Goal: Task Accomplishment & Management: Complete application form

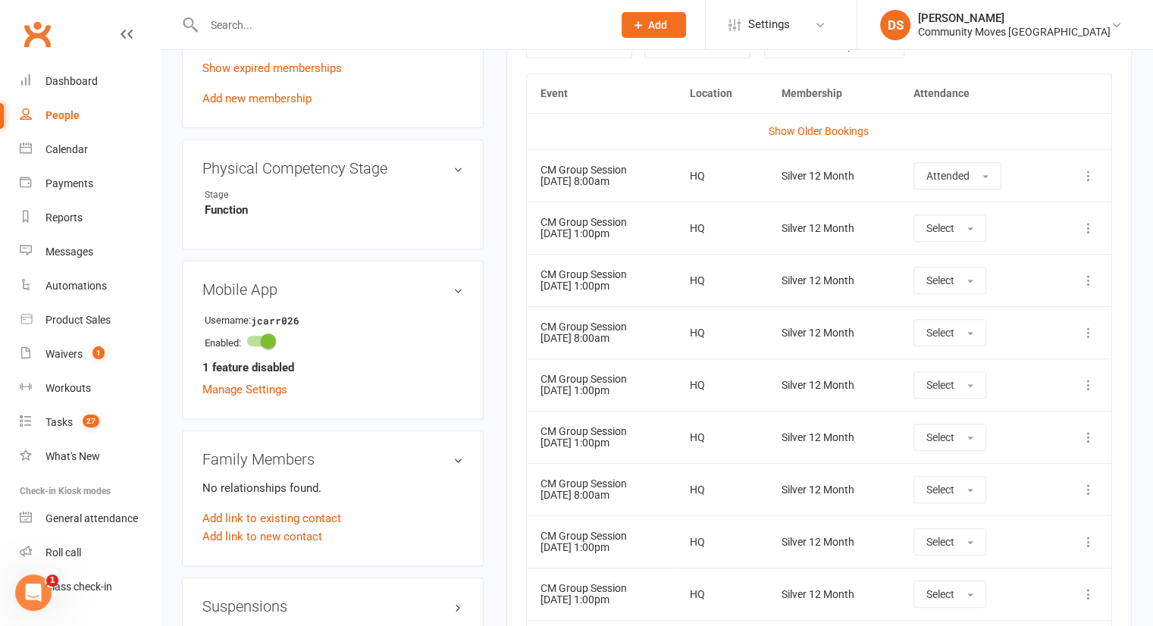
click at [1020, 43] on li "DS Darshak Shah Community Moves Neutral Bay Signed in as: Community Moves Neutr…" at bounding box center [1005, 24] width 296 height 49
click at [996, 33] on div "Community Moves [GEOGRAPHIC_DATA]" at bounding box center [1014, 32] width 193 height 14
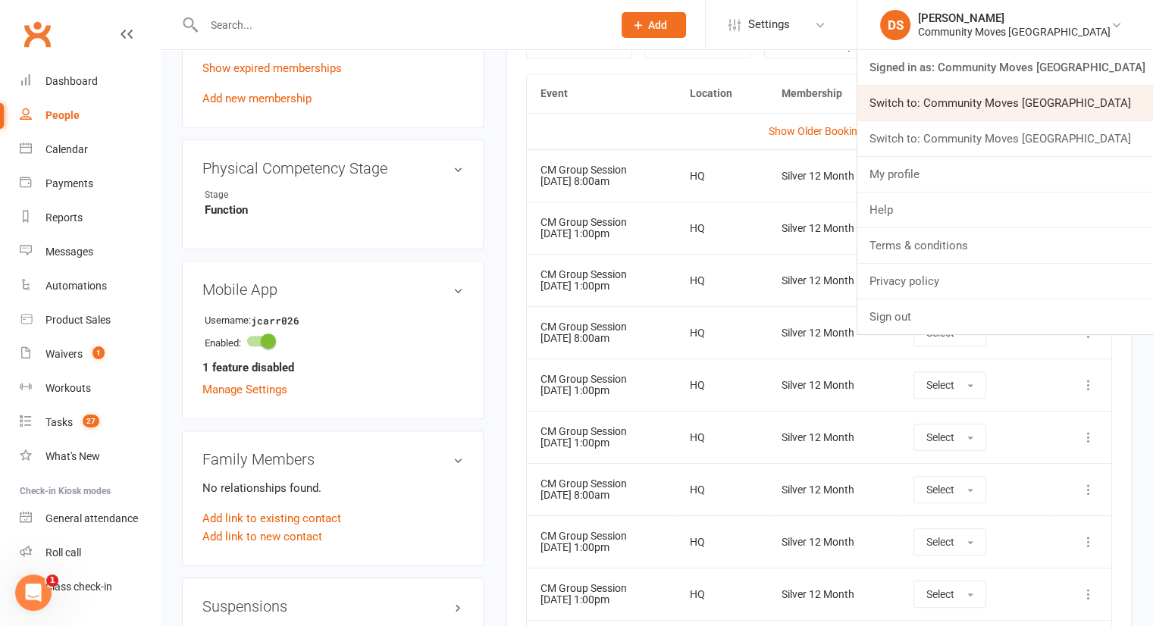
click at [985, 90] on link "Switch to: Community Moves [GEOGRAPHIC_DATA]" at bounding box center [1005, 103] width 296 height 35
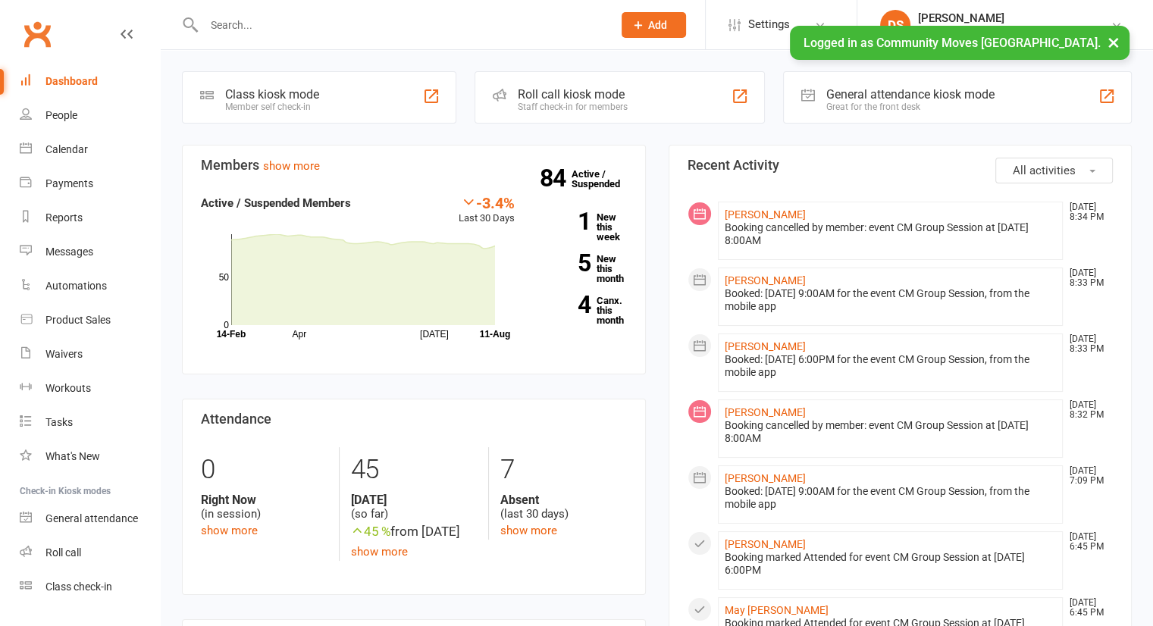
click at [528, 20] on input "text" at bounding box center [400, 24] width 403 height 21
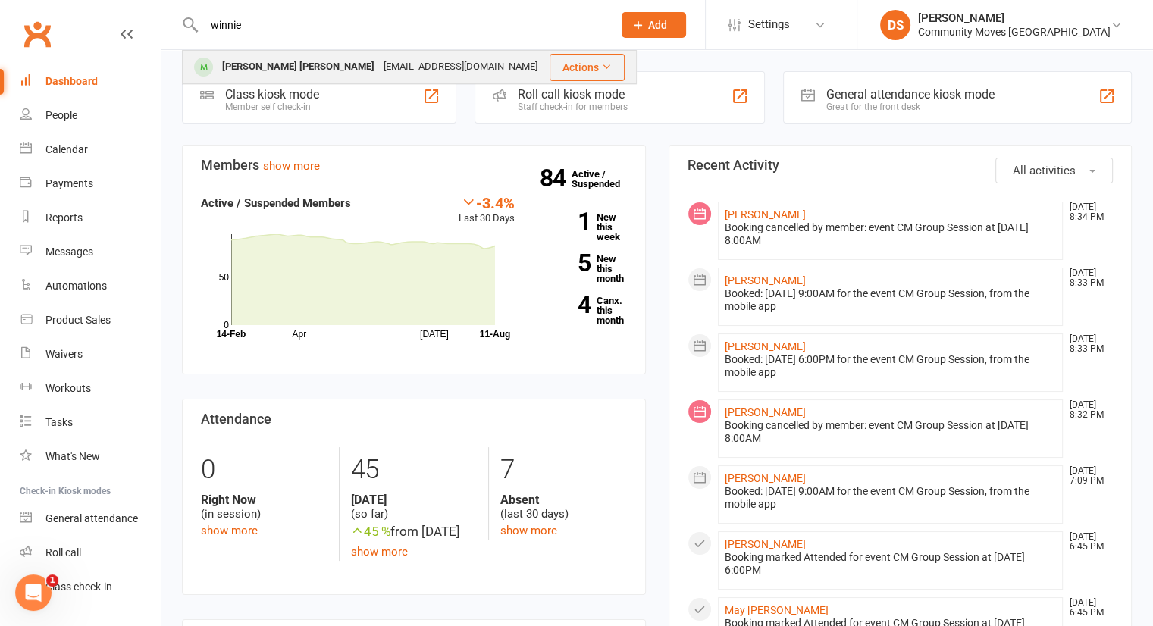
type input "winnie"
click at [379, 57] on div "[EMAIL_ADDRESS][DOMAIN_NAME]" at bounding box center [460, 67] width 163 height 22
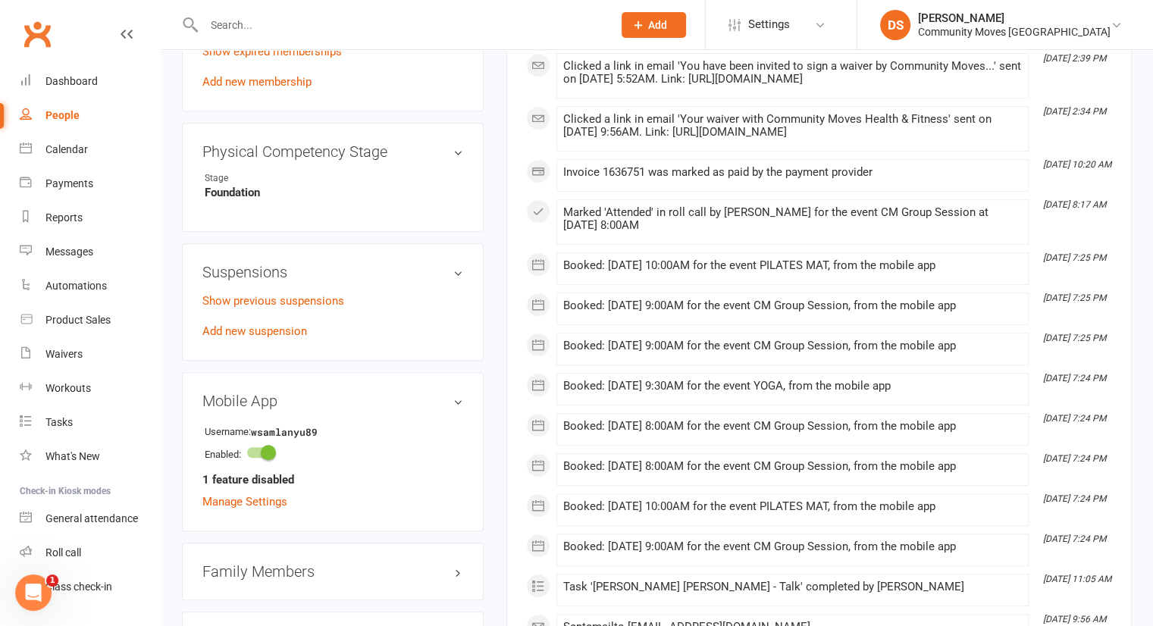
scroll to position [814, 0]
click at [287, 323] on link "Add new suspension" at bounding box center [254, 330] width 105 height 14
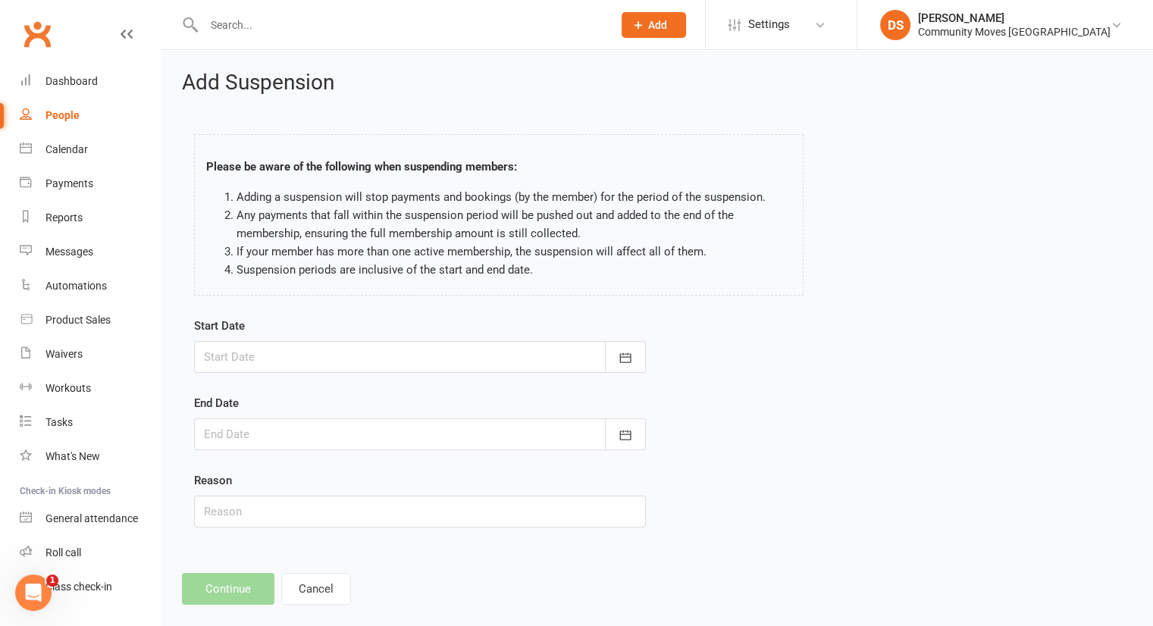
click at [256, 348] on div at bounding box center [420, 357] width 452 height 32
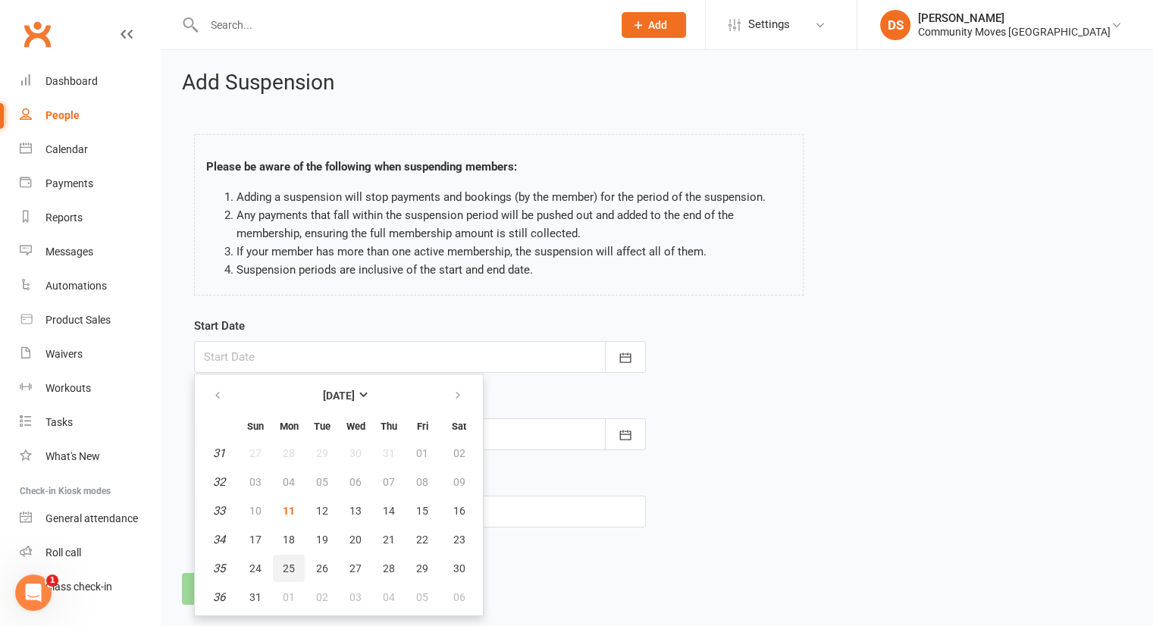
click at [288, 572] on button "25" at bounding box center [289, 568] width 32 height 27
type input "25 Aug 2025"
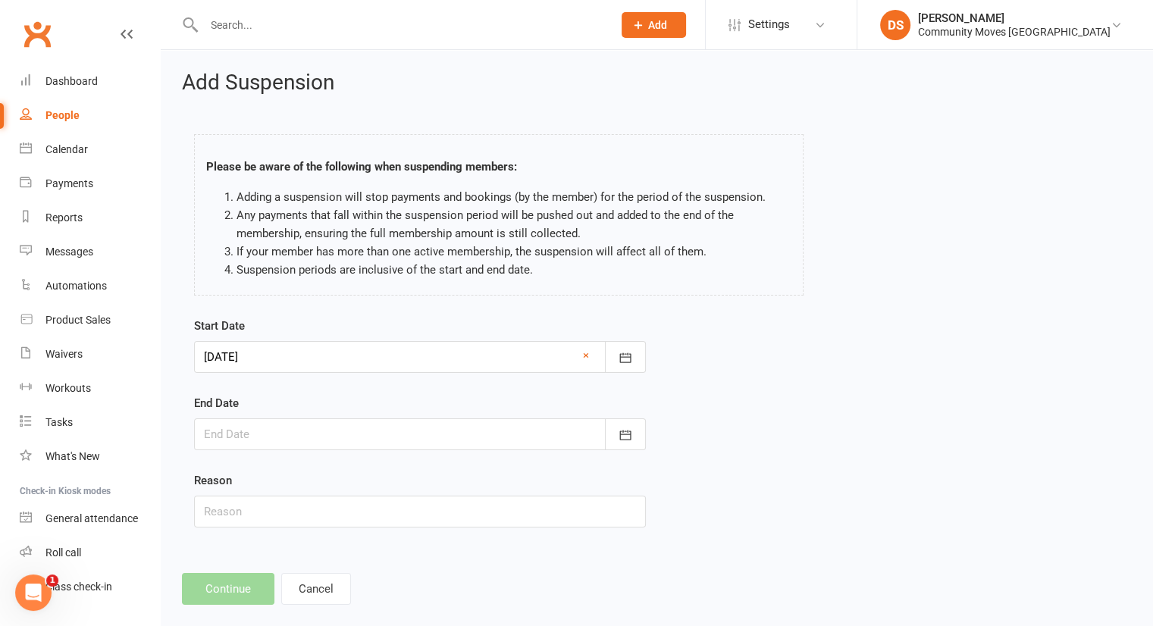
click at [282, 447] on div at bounding box center [420, 435] width 452 height 32
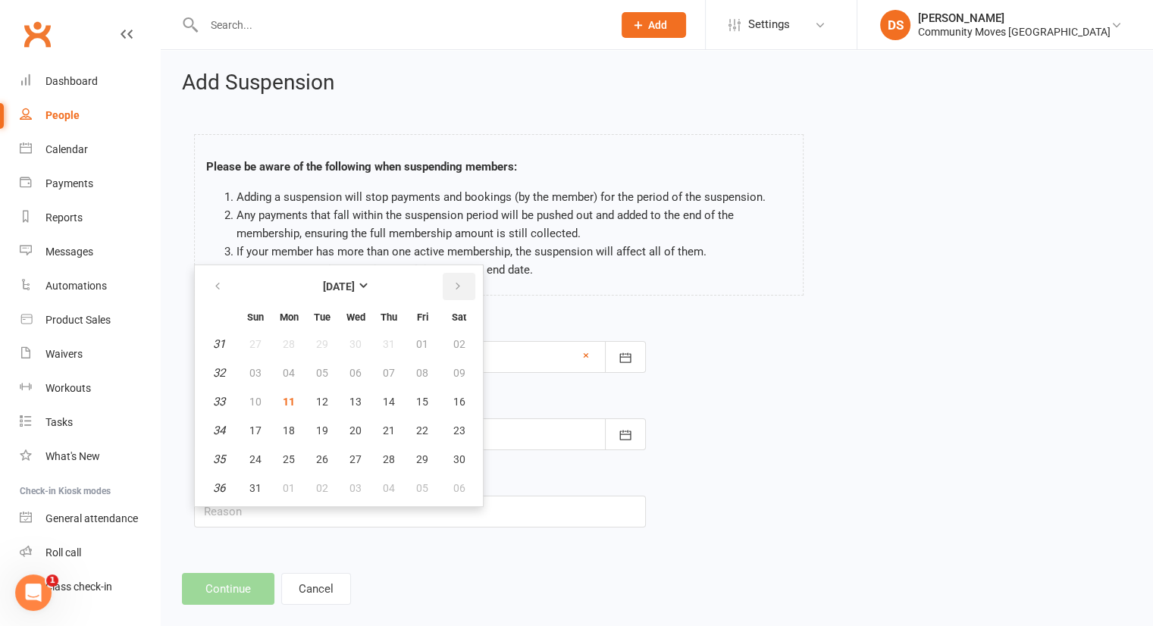
click at [443, 280] on button "button" at bounding box center [459, 286] width 33 height 27
click at [252, 367] on span "07" at bounding box center [255, 373] width 12 height 12
type input "07 Sep 2025"
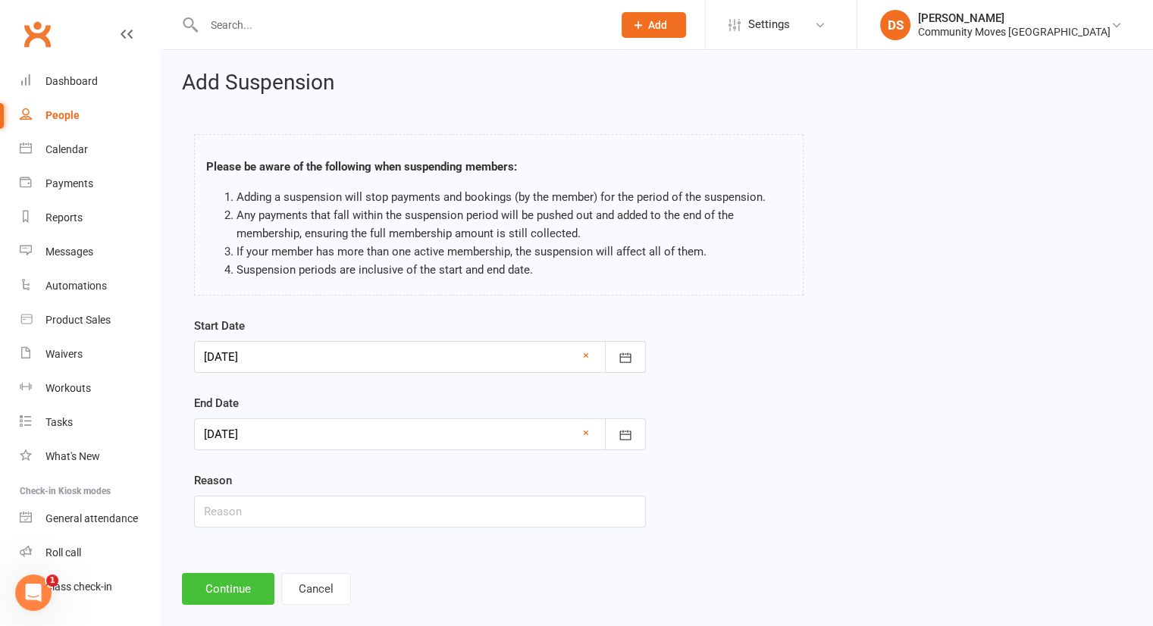
click at [219, 584] on button "Continue" at bounding box center [228, 589] width 92 height 32
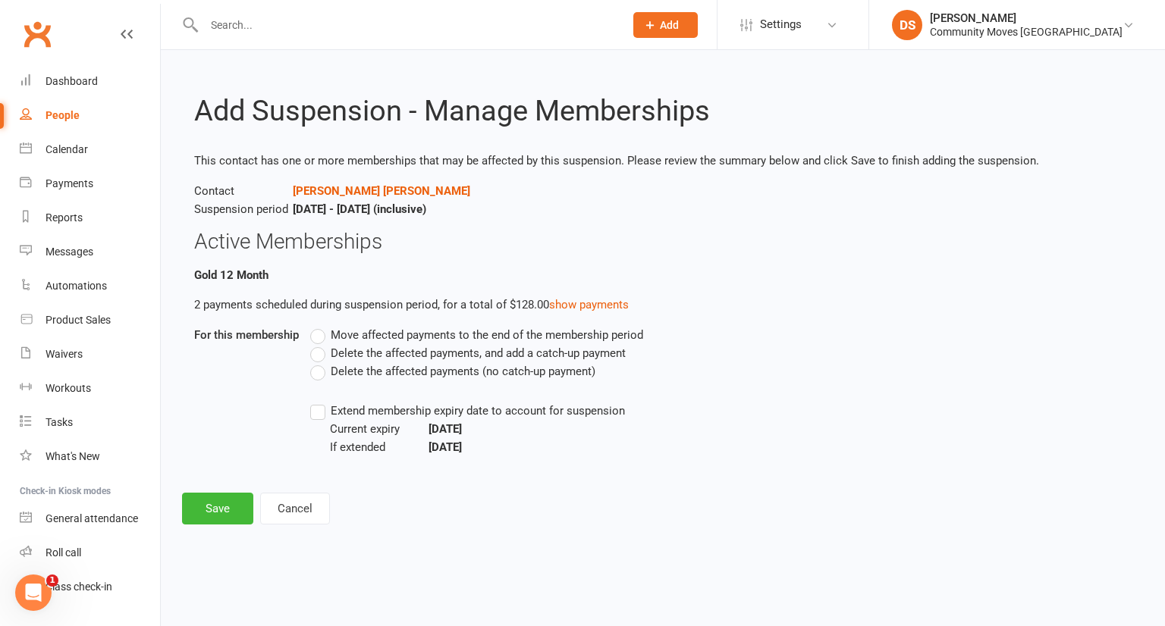
click at [360, 371] on span "Delete the affected payments (no catch-up payment)" at bounding box center [463, 370] width 265 height 16
click at [320, 362] on input "Delete the affected payments (no catch-up payment)" at bounding box center [315, 362] width 10 height 0
click at [217, 517] on button "Save" at bounding box center [217, 509] width 71 height 32
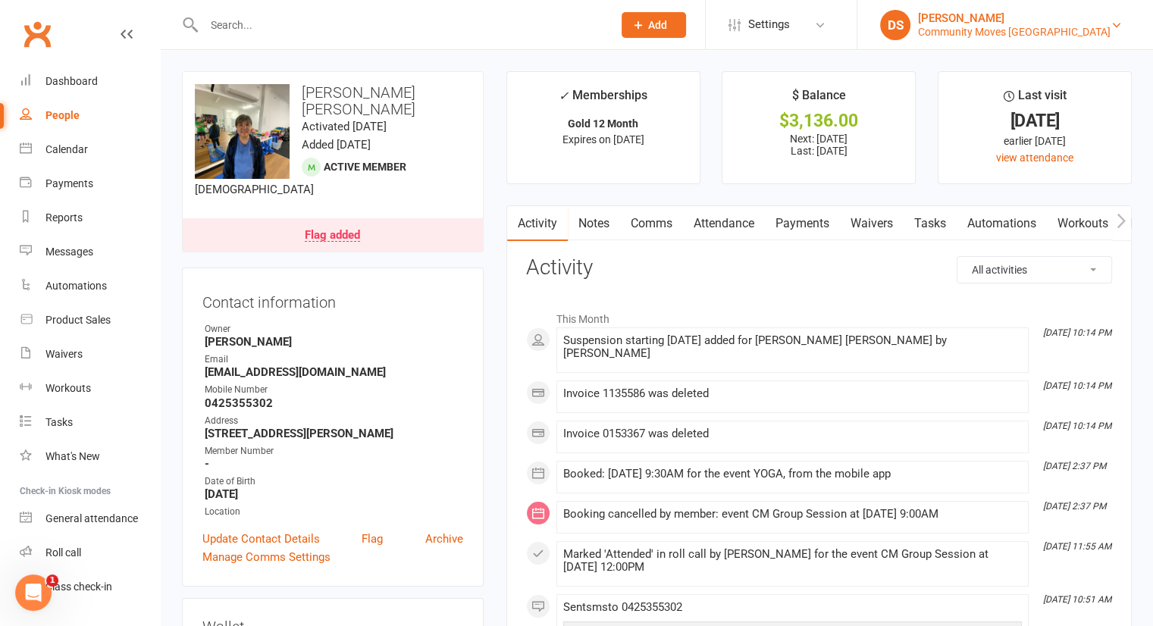
click at [989, 13] on div "[PERSON_NAME]" at bounding box center [1014, 18] width 193 height 14
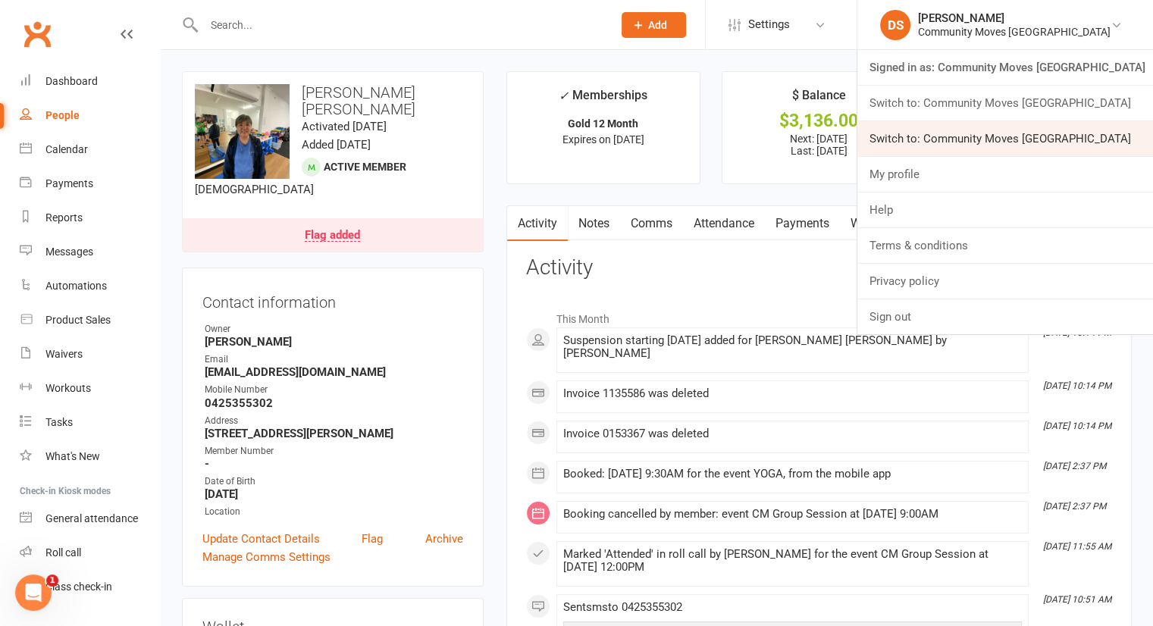
click at [980, 130] on link "Switch to: Community Moves Neutral Bay" at bounding box center [1005, 138] width 296 height 35
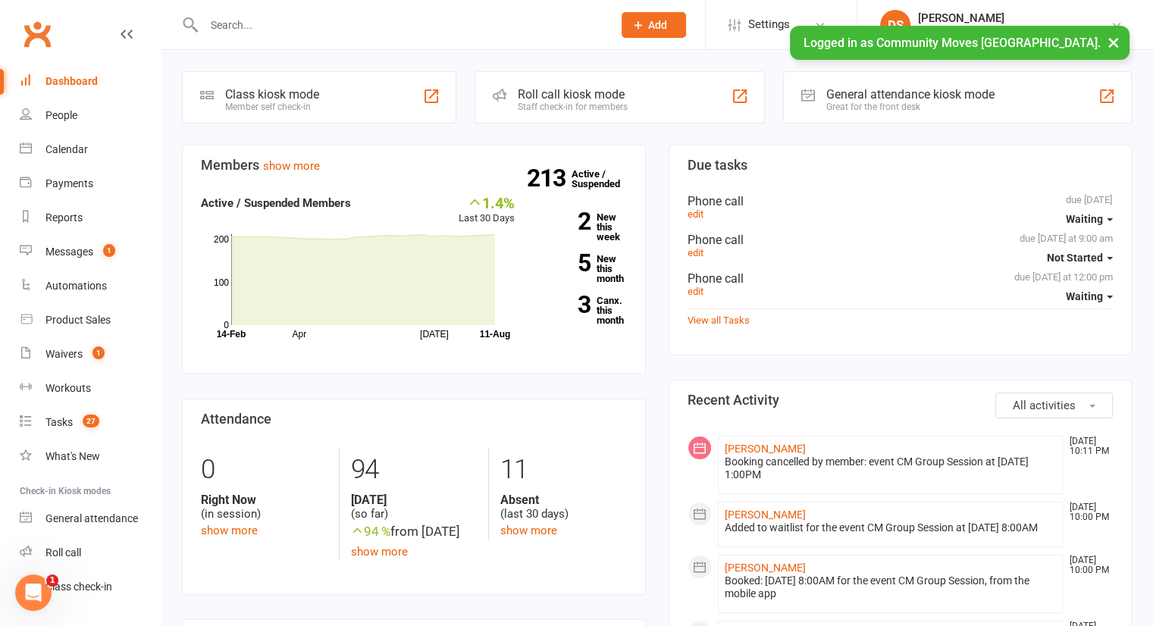
click at [494, 29] on input "text" at bounding box center [400, 24] width 403 height 21
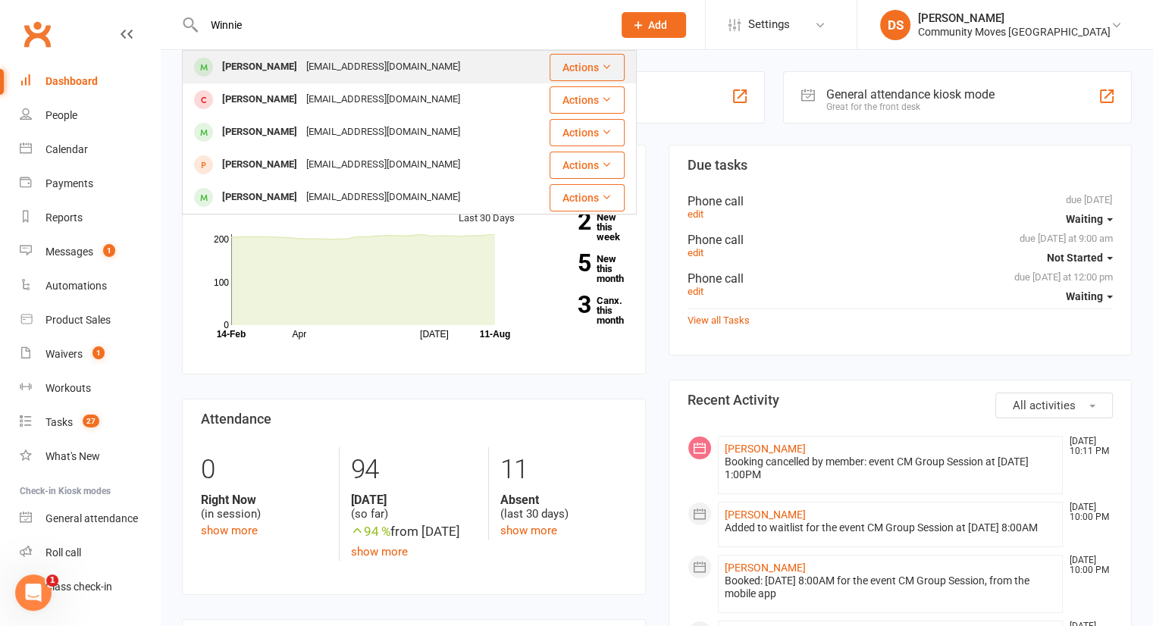
type input "Winnie"
click at [348, 77] on div "[EMAIL_ADDRESS][DOMAIN_NAME]" at bounding box center [383, 67] width 163 height 22
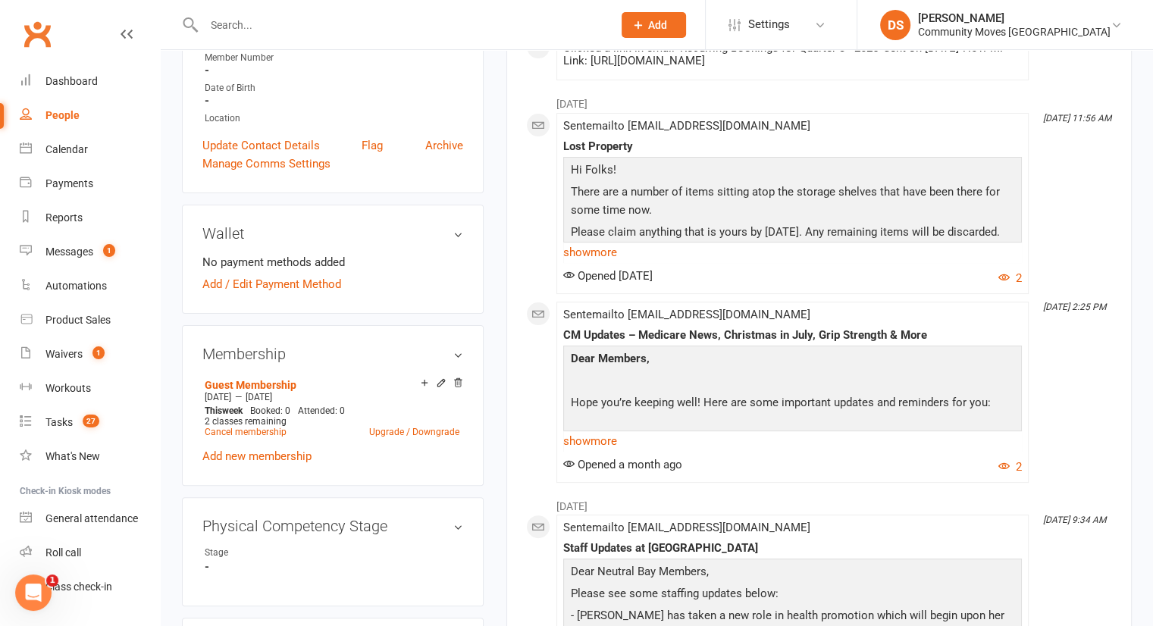
scroll to position [334, 0]
click at [308, 453] on link "Add new membership" at bounding box center [256, 456] width 109 height 14
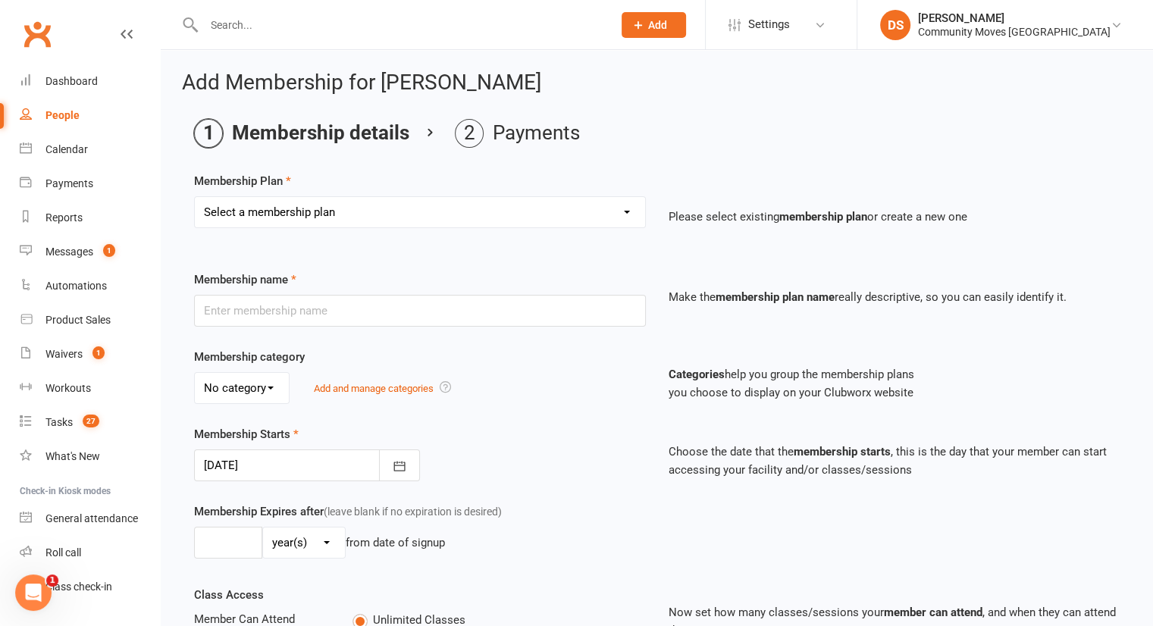
click at [308, 453] on div at bounding box center [307, 466] width 226 height 32
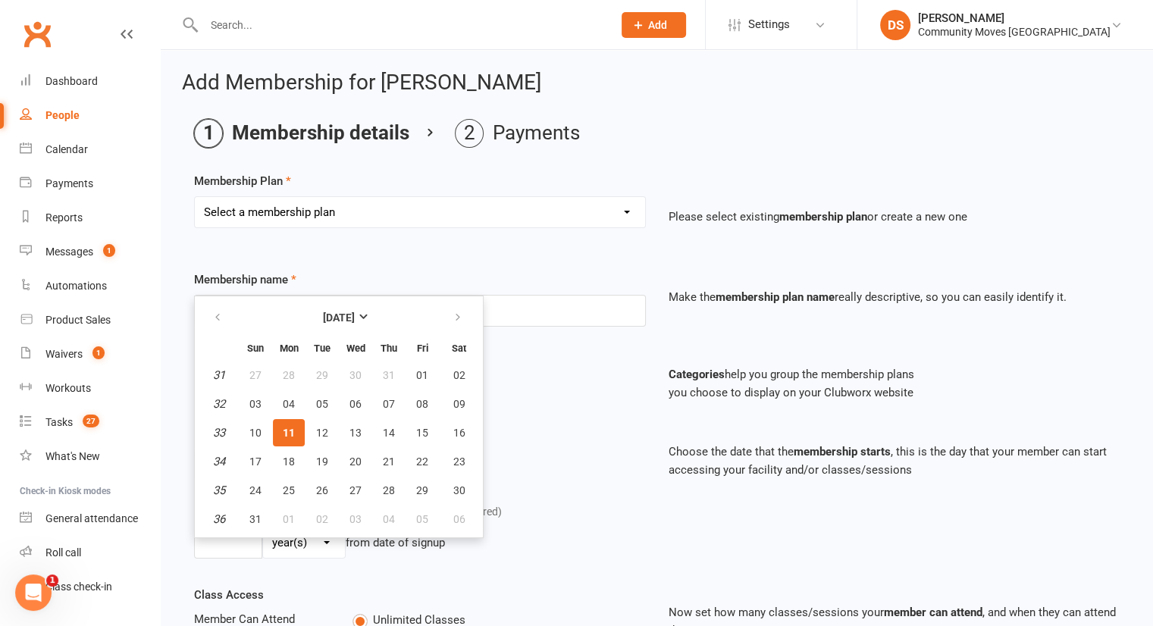
click at [348, 208] on select "Select a membership plan Create new Membership Plan Silver 12 Month (Foundation…" at bounding box center [420, 212] width 450 height 30
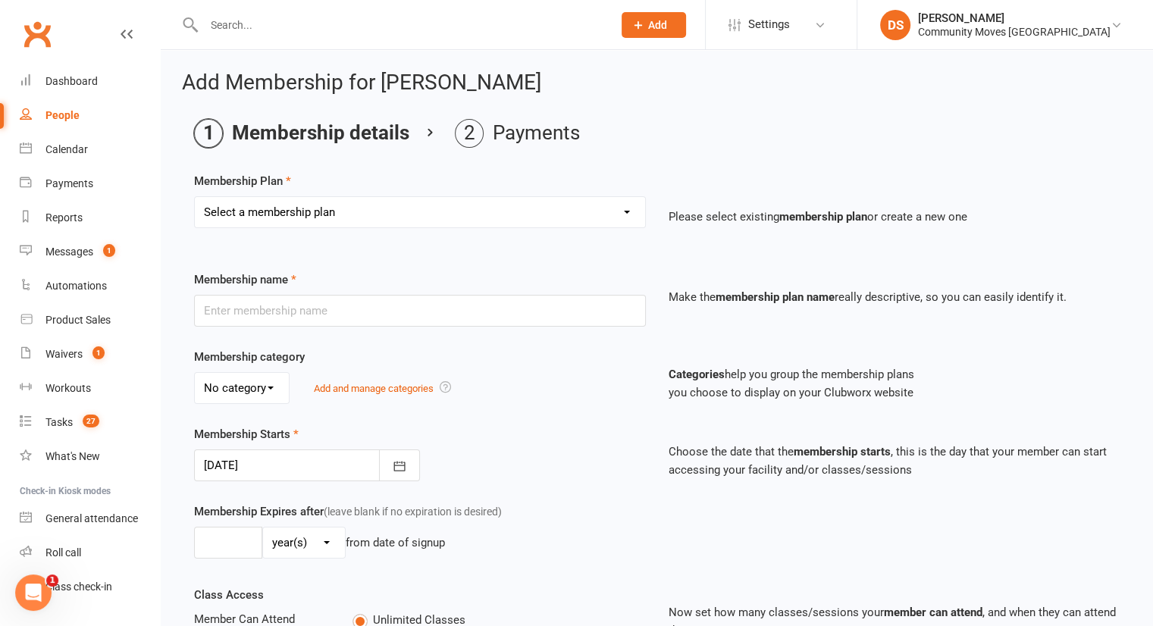
select select "5"
click at [195, 197] on select "Select a membership plan Create new Membership Plan Silver 12 Month (Foundation…" at bounding box center [420, 212] width 450 height 30
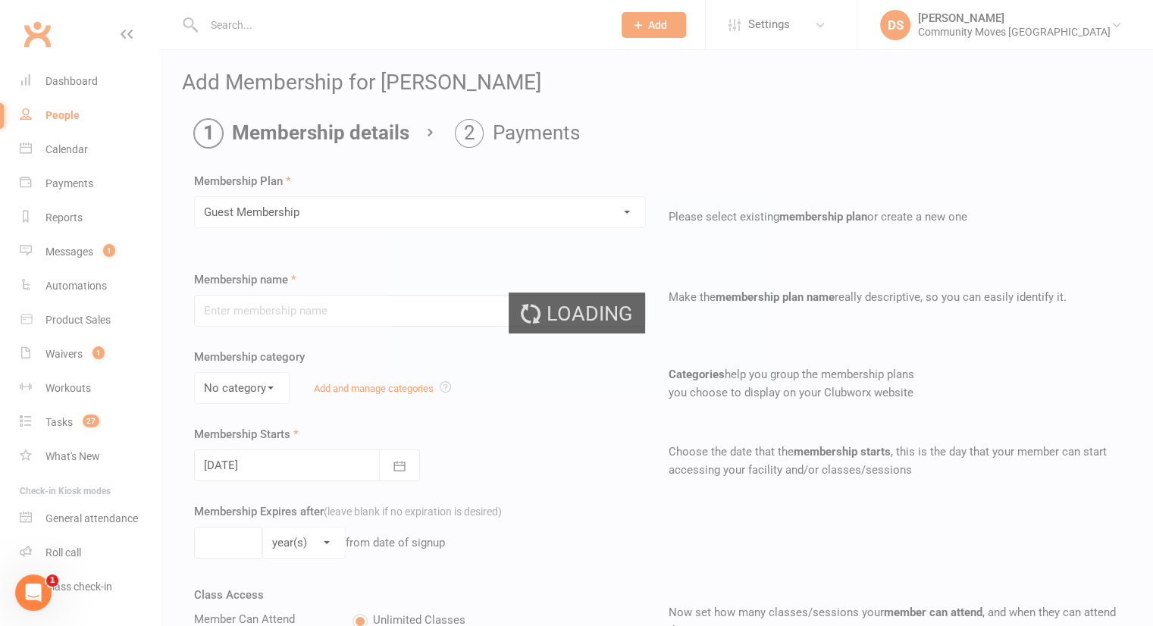
type input "Guest Membership"
select select "0"
type input "1"
select select "1"
type input "3"
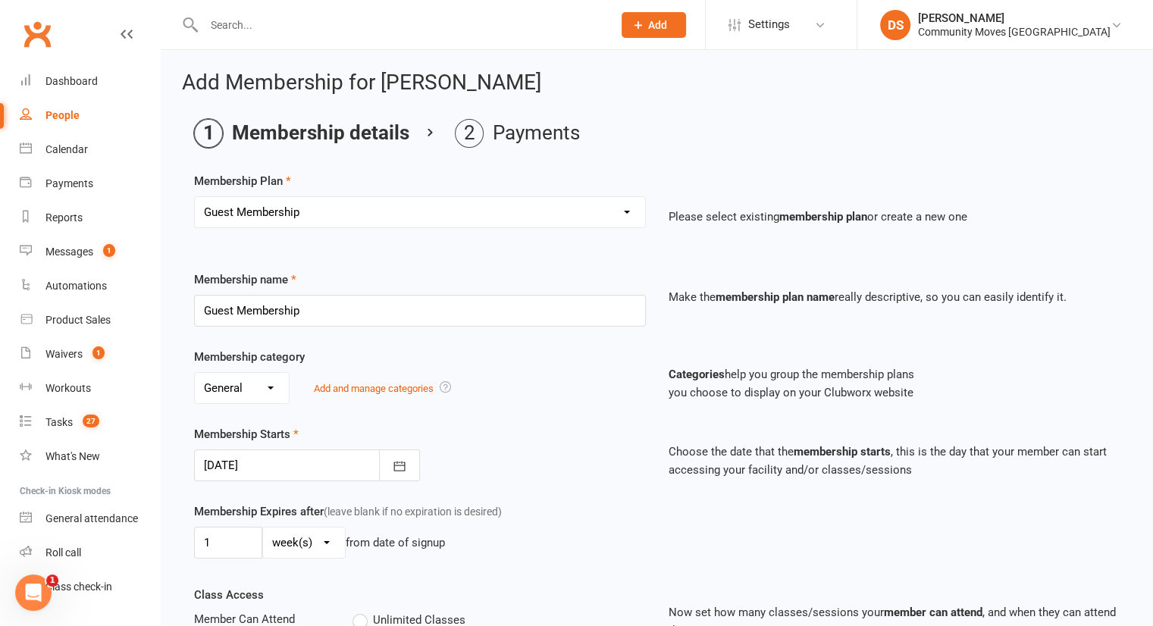
click at [285, 462] on div at bounding box center [307, 466] width 226 height 32
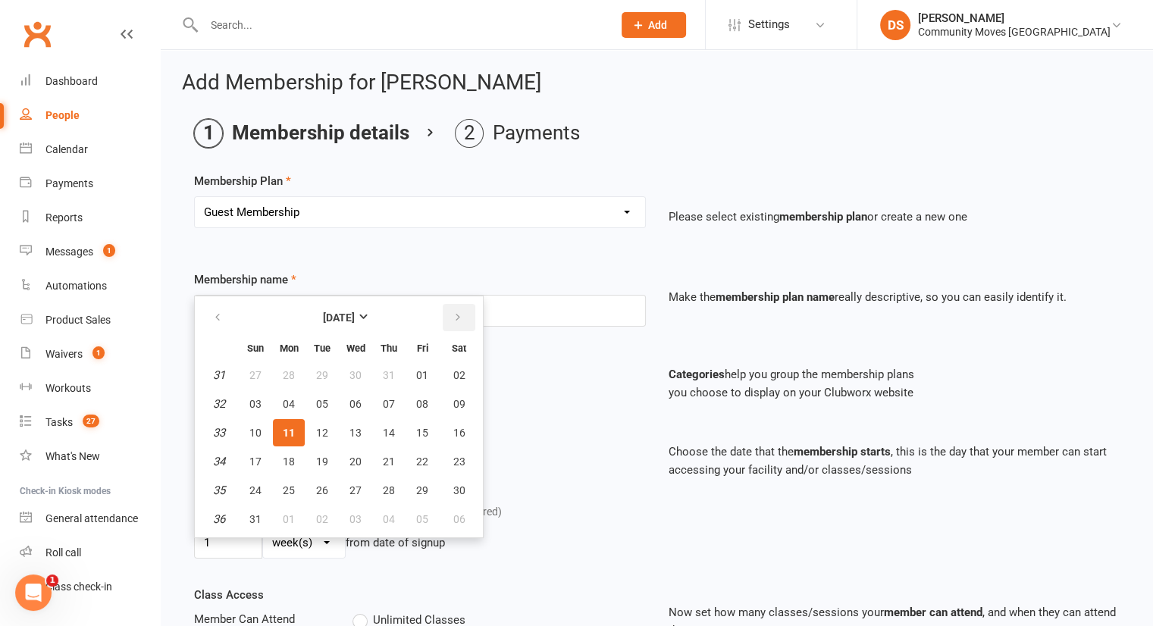
click at [460, 313] on button "button" at bounding box center [459, 317] width 33 height 27
click at [287, 400] on span "08" at bounding box center [289, 404] width 12 height 12
type input "[DATE]"
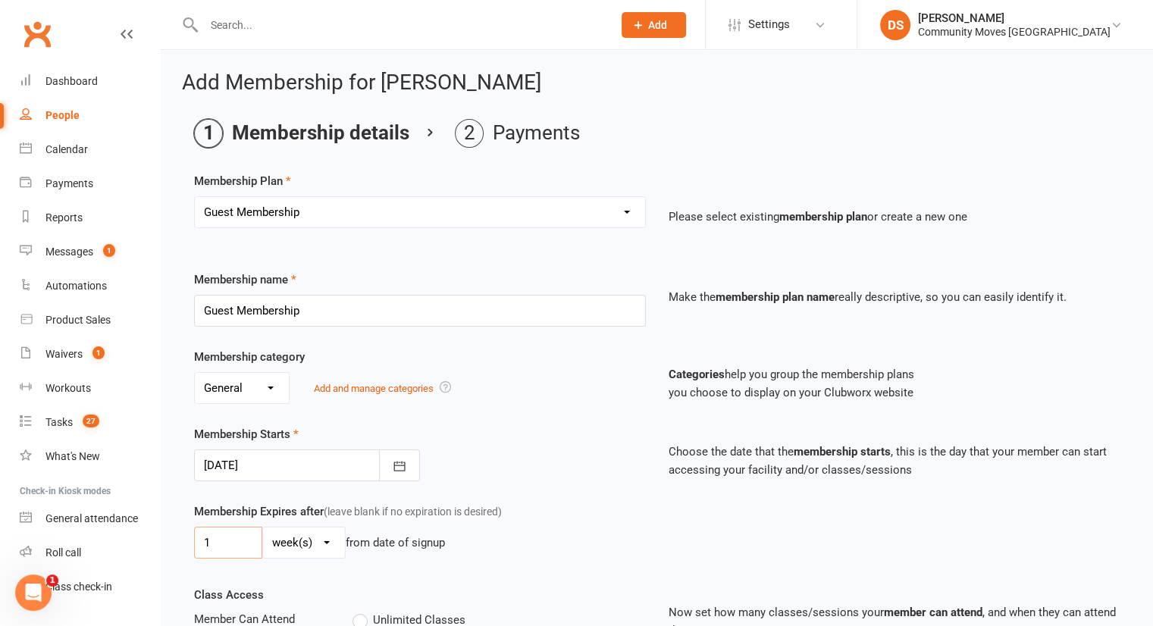
click at [230, 542] on input "1" at bounding box center [228, 543] width 68 height 32
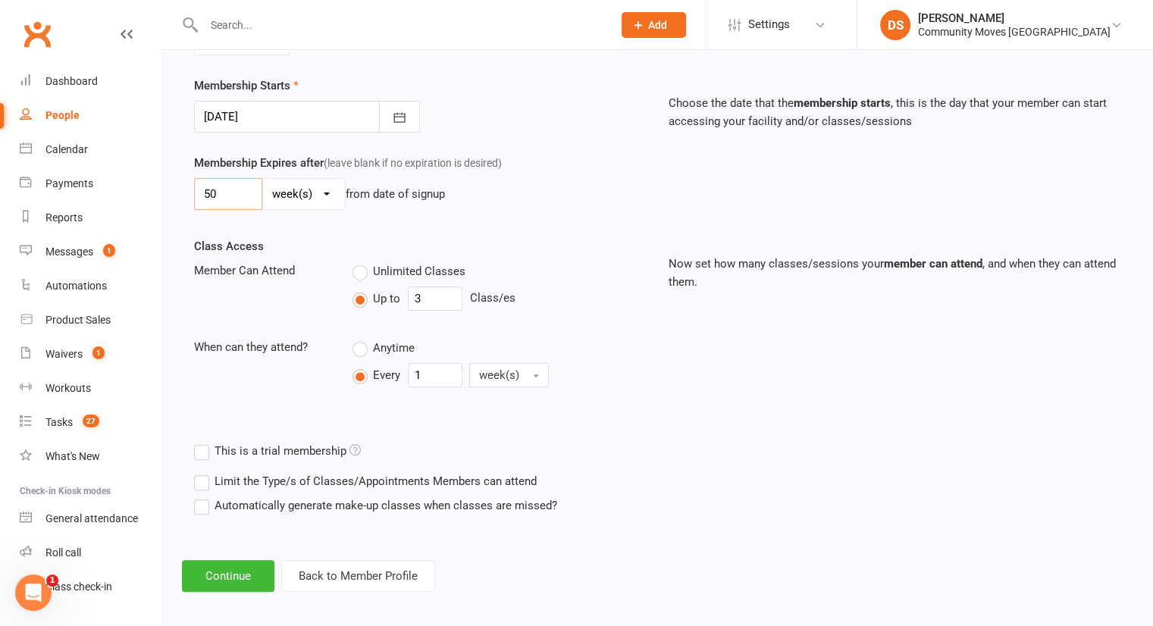
scroll to position [349, 0]
type input "50"
click at [212, 582] on button "Continue" at bounding box center [228, 576] width 92 height 32
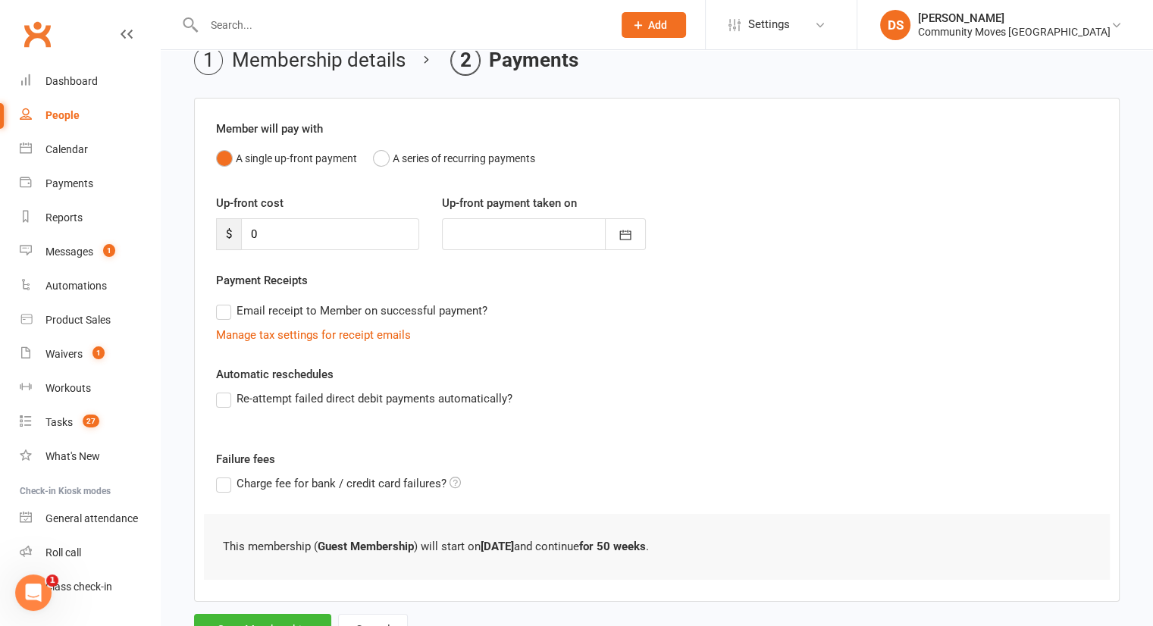
scroll to position [138, 0]
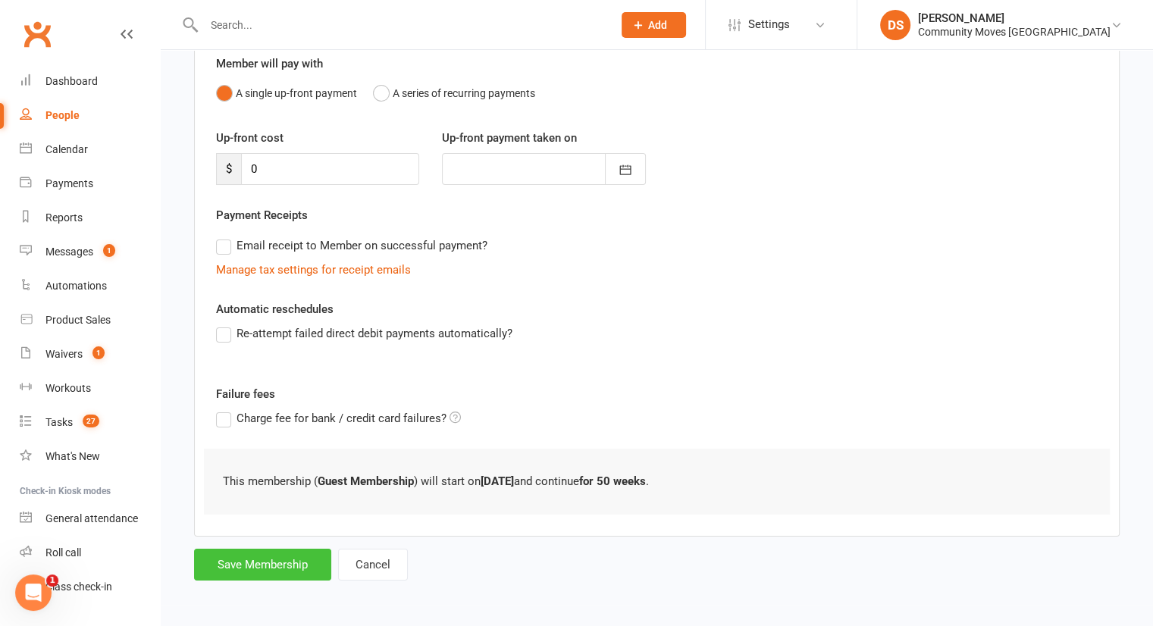
click at [262, 569] on button "Save Membership" at bounding box center [262, 565] width 137 height 32
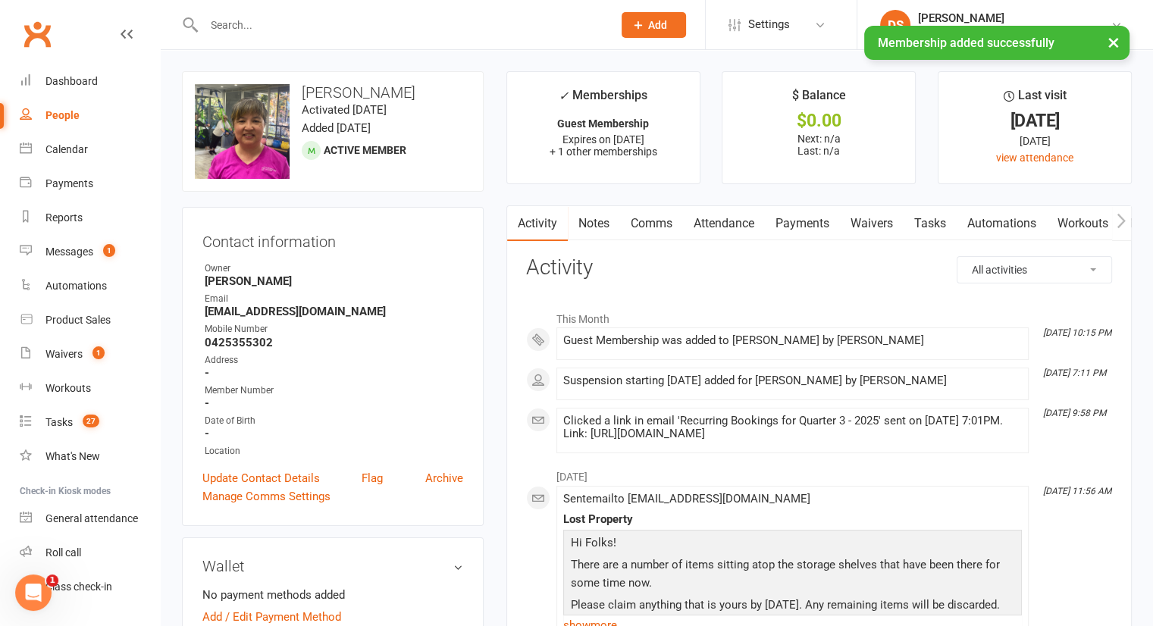
click at [63, 121] on div "People" at bounding box center [62, 115] width 34 height 12
select select "100"
